Goal: Task Accomplishment & Management: Complete application form

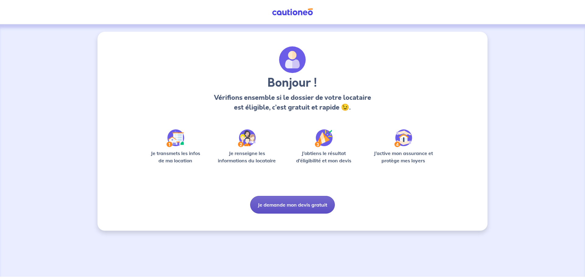
click at [284, 204] on button "Je demande mon devis gratuit" at bounding box center [292, 205] width 85 height 18
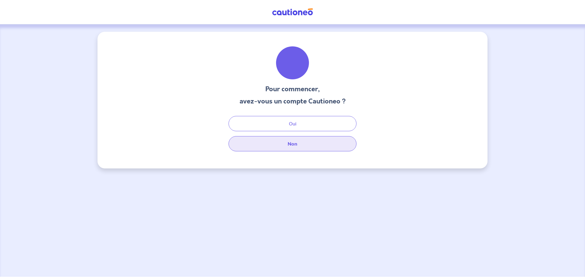
click at [297, 142] on button "Non" at bounding box center [293, 143] width 128 height 15
